Goal: Check status: Check status

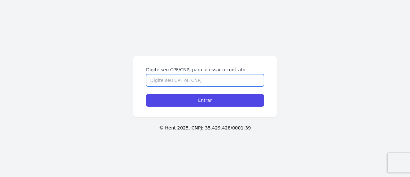
click at [199, 79] on input "Digite seu CPF/CNPJ para acessar o contrato" at bounding box center [205, 80] width 118 height 12
type input "47162224890"
click at [146, 94] on input "Entrar" at bounding box center [205, 100] width 118 height 12
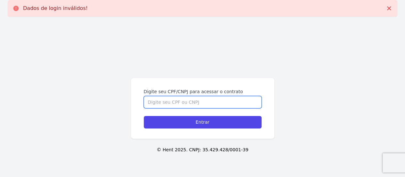
click at [192, 100] on input "Digite seu CPF/CNPJ para acessar o contrato" at bounding box center [203, 102] width 118 height 12
type input "51040160808"
click at [144, 116] on input "Entrar" at bounding box center [203, 122] width 118 height 12
click at [170, 103] on input "Digite seu CPF/CNPJ para acessar o contrato" at bounding box center [203, 102] width 118 height 12
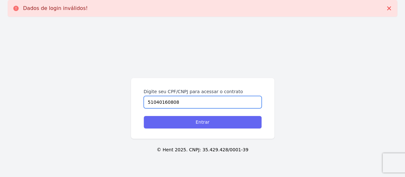
type input "51040160808"
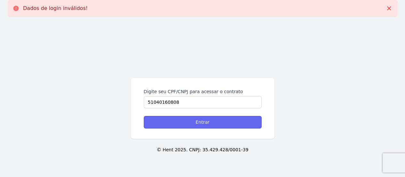
click at [179, 124] on input "Entrar" at bounding box center [203, 122] width 118 height 12
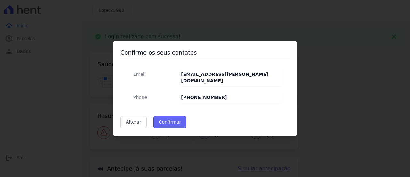
click at [167, 116] on button "Confirmar" at bounding box center [170, 122] width 33 height 12
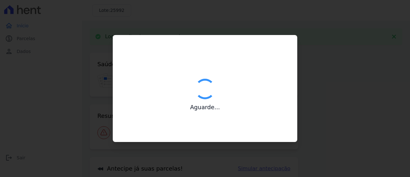
type input "Contatos confirmados com sucesso."
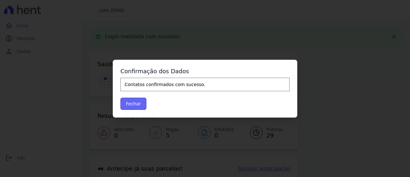
click at [133, 105] on button "Fechar" at bounding box center [133, 103] width 26 height 12
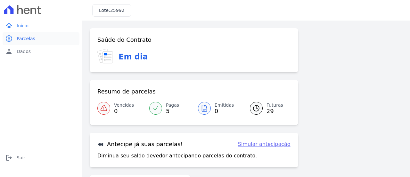
click at [30, 37] on span "Parcelas" at bounding box center [26, 38] width 19 height 6
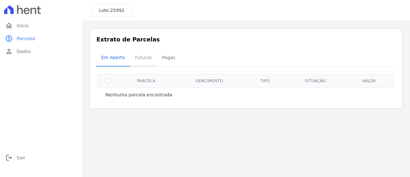
click at [137, 60] on span "Futuras" at bounding box center [143, 57] width 24 height 13
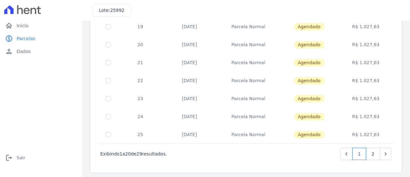
scroll to position [306, 0]
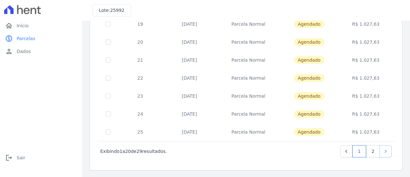
click at [383, 148] on icon "Next" at bounding box center [386, 151] width 6 height 6
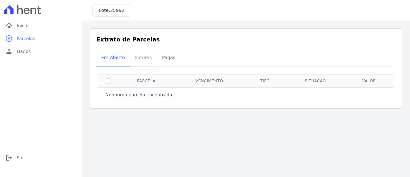
click at [142, 60] on span "Futuras" at bounding box center [143, 57] width 24 height 13
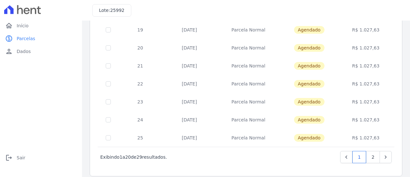
scroll to position [303, 0]
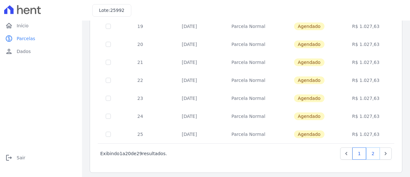
click at [366, 153] on link "2" at bounding box center [373, 153] width 14 height 12
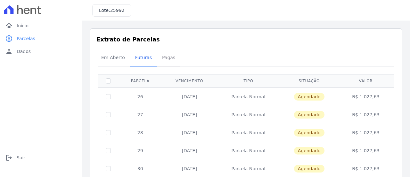
click at [158, 62] on span "Pagas" at bounding box center [168, 57] width 21 height 13
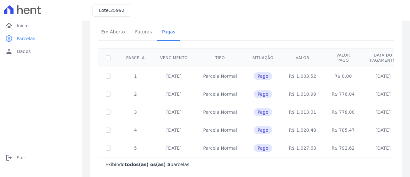
scroll to position [34, 0]
